Goal: Task Accomplishment & Management: Manage account settings

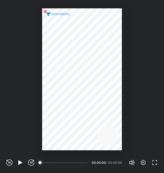
scroll to position [173, 164]
click at [18, 164] on icon "button" at bounding box center [20, 162] width 6 height 6
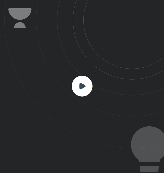
click at [83, 93] on rect at bounding box center [82, 86] width 21 height 21
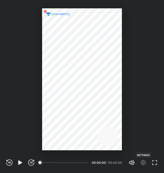
click at [145, 164] on icon "button" at bounding box center [143, 162] width 5 height 5
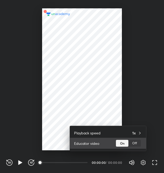
click at [134, 142] on div "Off" at bounding box center [135, 143] width 13 height 7
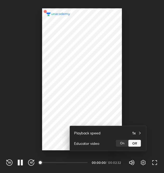
click at [157, 162] on div at bounding box center [82, 86] width 164 height 173
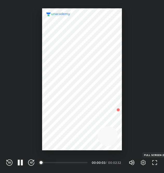
click at [156, 162] on icon "button" at bounding box center [155, 162] width 6 height 6
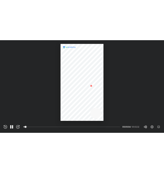
scroll to position [161, 286]
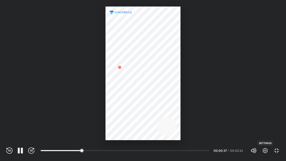
click at [164, 149] on icon "button" at bounding box center [265, 150] width 5 height 5
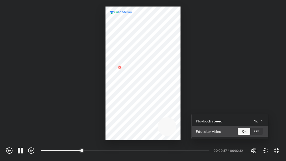
click at [164, 127] on div "Educator video On Off" at bounding box center [230, 131] width 76 height 11
click at [164, 131] on div "Off" at bounding box center [256, 131] width 13 height 7
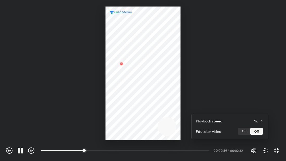
click at [164, 151] on div at bounding box center [143, 80] width 286 height 161
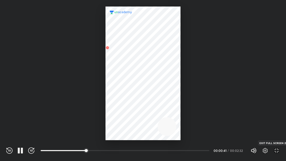
click at [164, 151] on icon "button" at bounding box center [277, 151] width 6 height 6
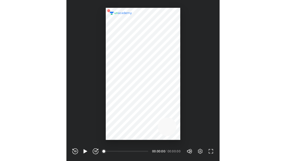
scroll to position [173, 164]
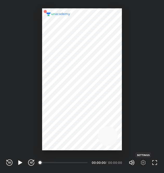
click at [144, 161] on icon "button" at bounding box center [143, 162] width 6 height 6
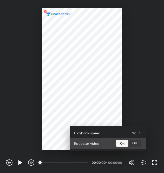
click at [137, 144] on div "Off" at bounding box center [135, 143] width 13 height 7
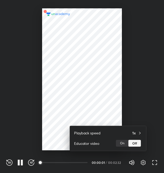
click at [153, 161] on div at bounding box center [82, 86] width 164 height 173
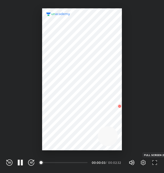
click at [153, 161] on icon "button" at bounding box center [154, 161] width 2 height 2
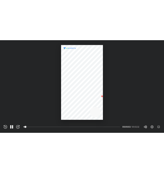
scroll to position [161, 286]
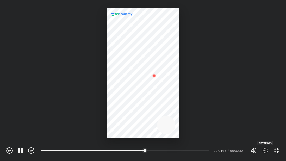
click at [164, 150] on icon "button" at bounding box center [265, 151] width 6 height 6
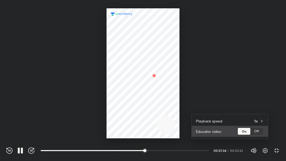
click at [164, 132] on div "Off" at bounding box center [256, 131] width 13 height 7
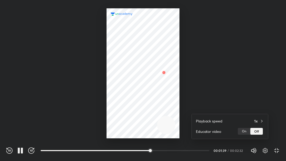
click at [164, 149] on div at bounding box center [143, 80] width 286 height 161
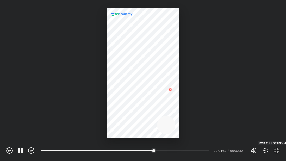
click at [164, 149] on icon "button" at bounding box center [275, 149] width 2 height 2
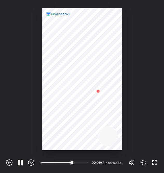
scroll to position [173, 164]
